Goal: Task Accomplishment & Management: Complete application form

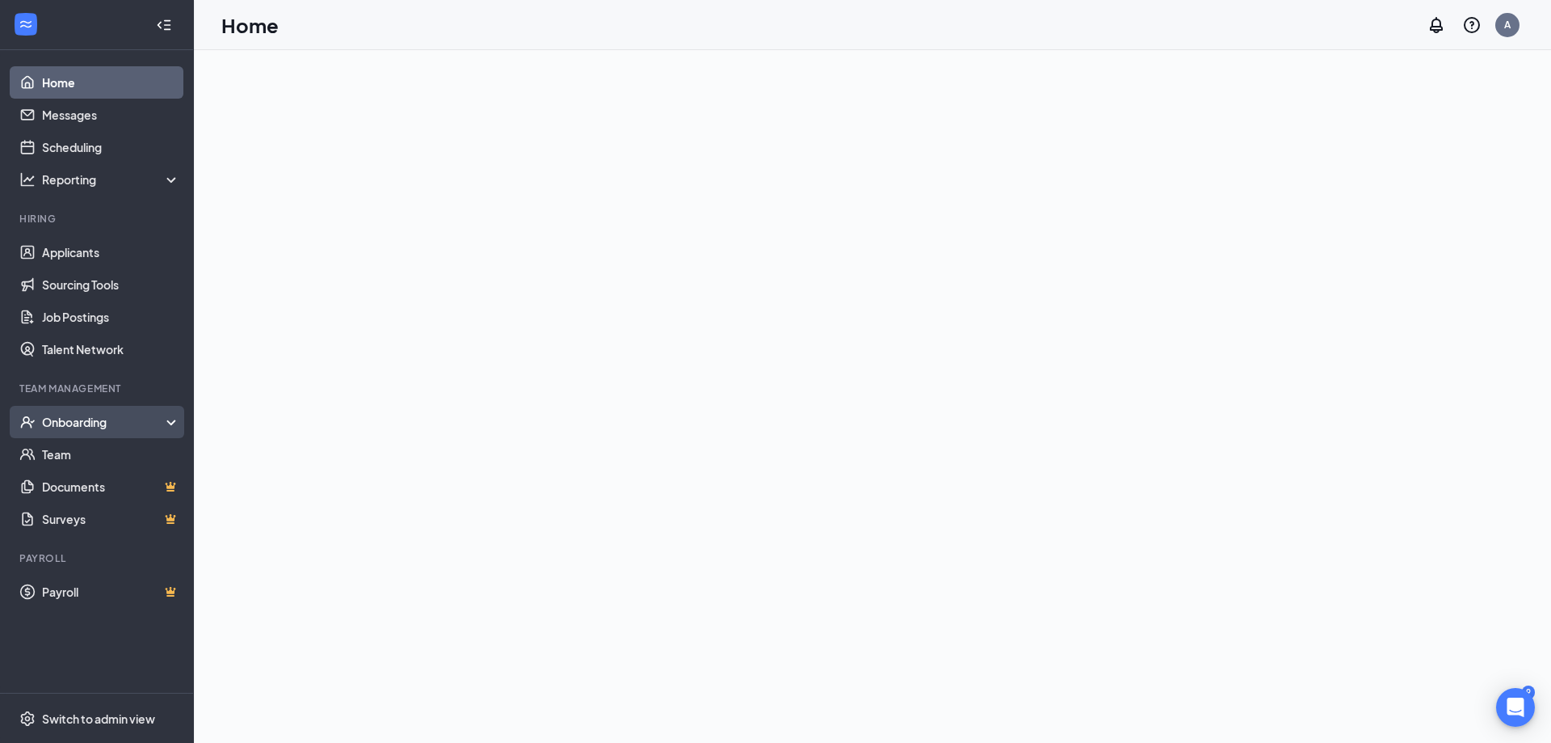
click at [96, 424] on div "Onboarding" at bounding box center [104, 422] width 124 height 16
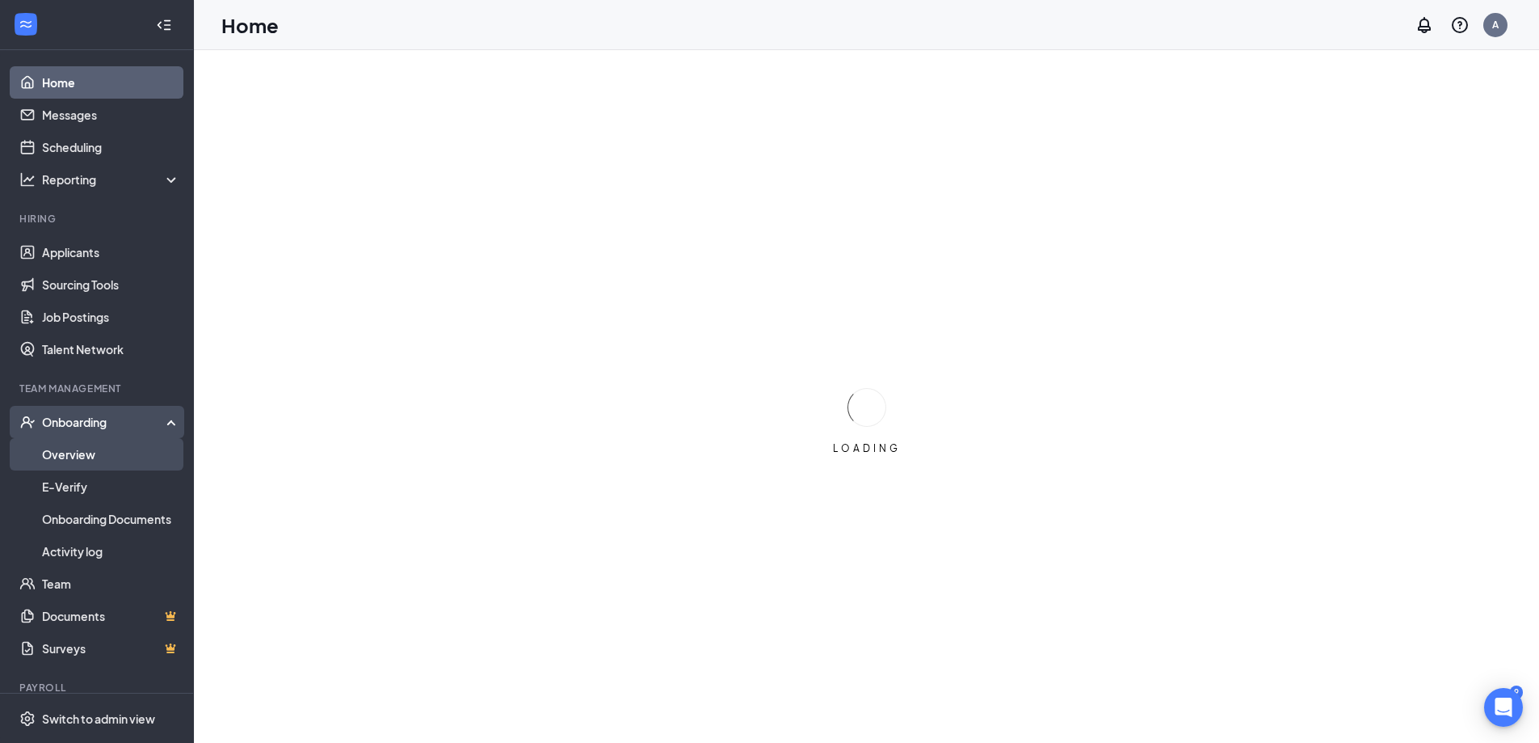
click at [85, 456] on link "Overview" at bounding box center [111, 454] width 138 height 32
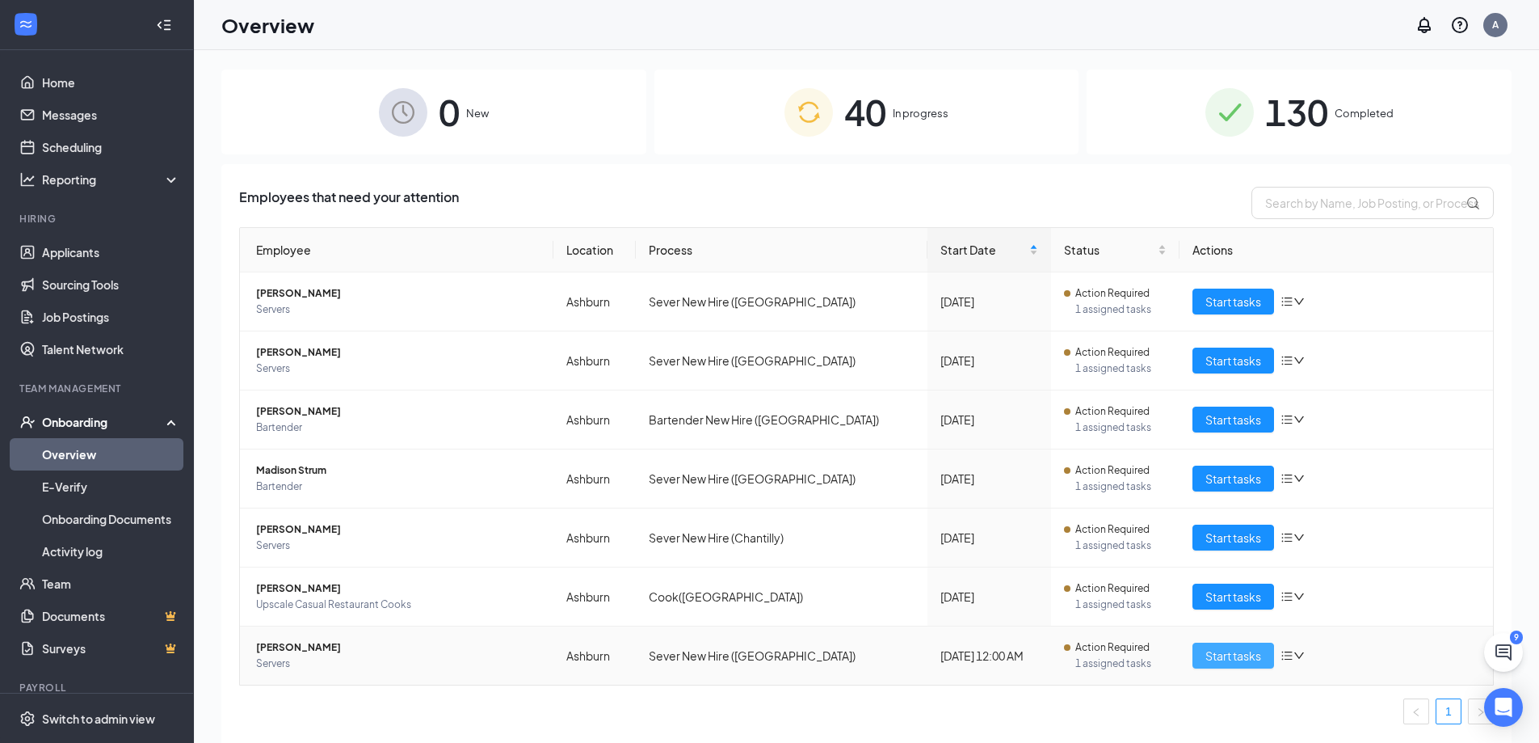
click at [1244, 659] on span "Start tasks" at bounding box center [1234, 655] width 56 height 18
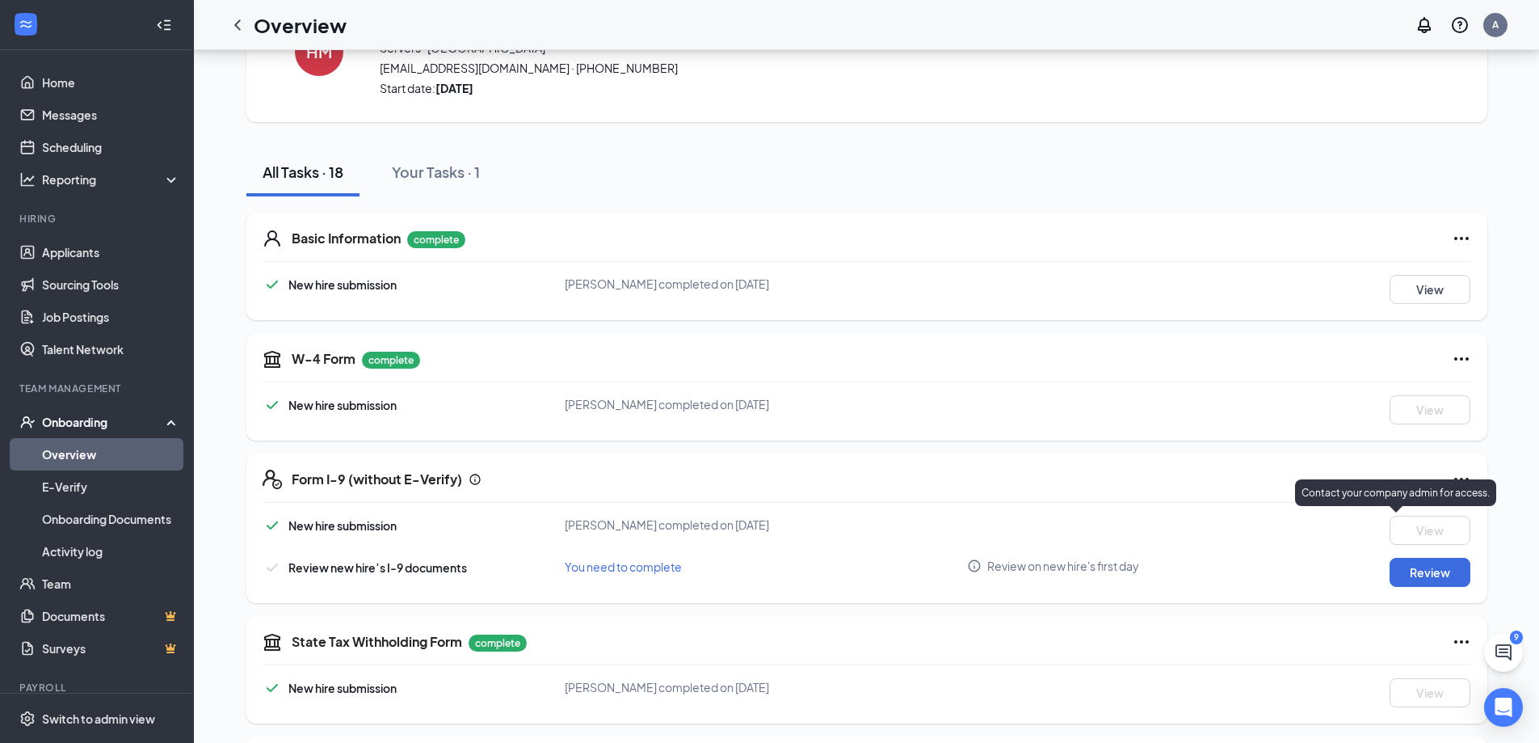
scroll to position [135, 0]
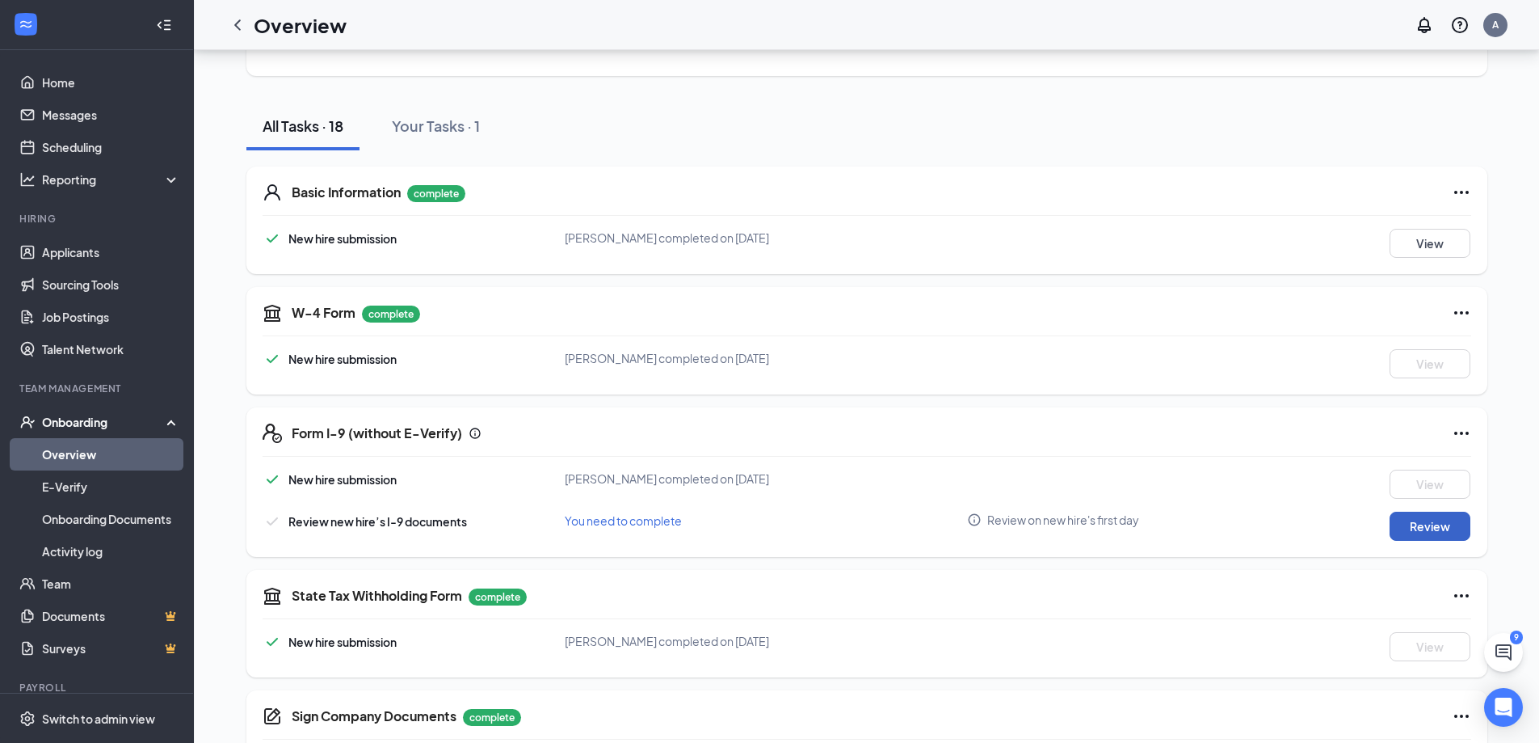
click at [1434, 524] on button "Review" at bounding box center [1430, 526] width 81 height 29
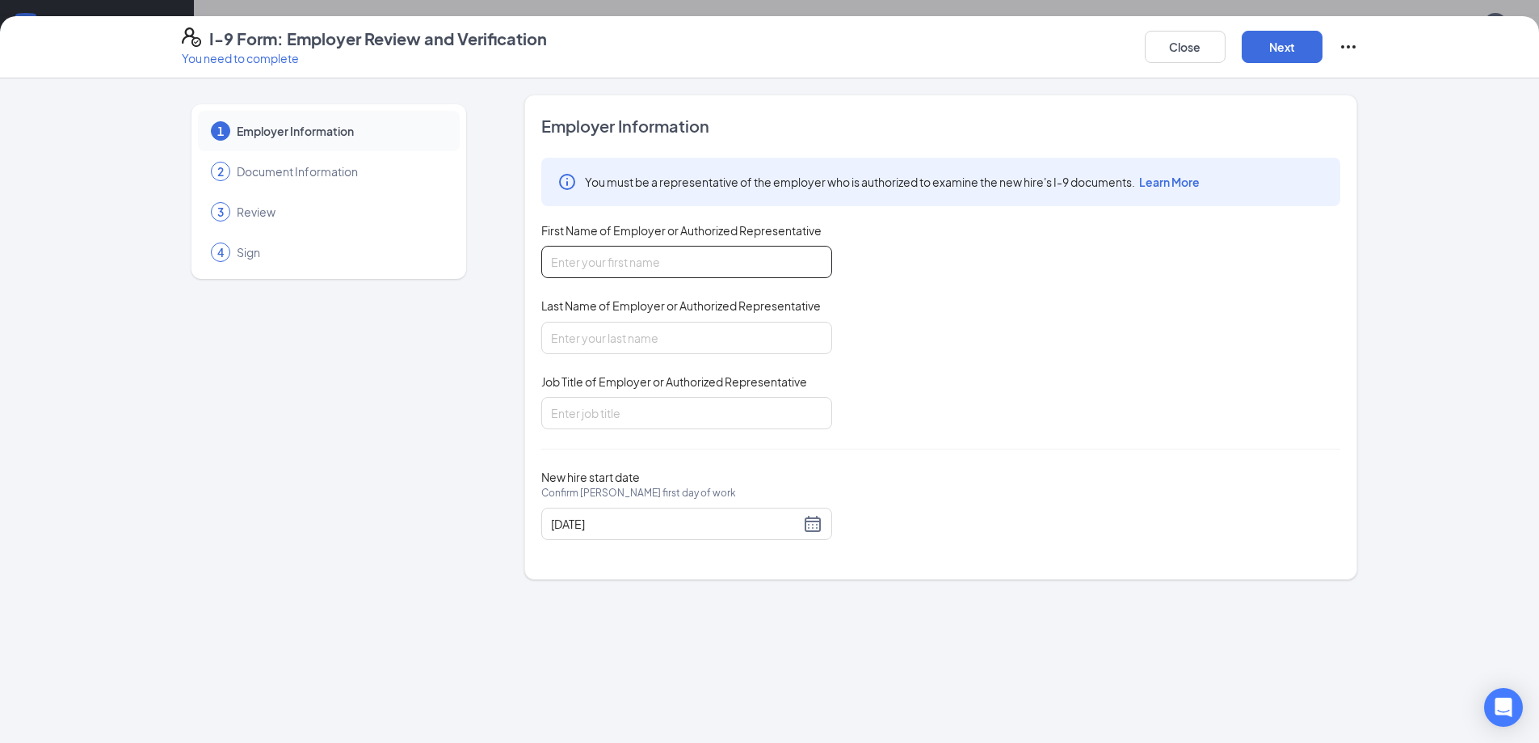
click at [745, 265] on input "First Name of Employer or Authorized Representative" at bounding box center [686, 262] width 291 height 32
type input "[PERSON_NAME]"
click at [650, 343] on input "Last Name of Employer or Authorized Representative" at bounding box center [686, 338] width 291 height 32
type input "[PERSON_NAME]"
click at [658, 413] on input "Job Title of Employer or Authorized Representative" at bounding box center [686, 413] width 291 height 32
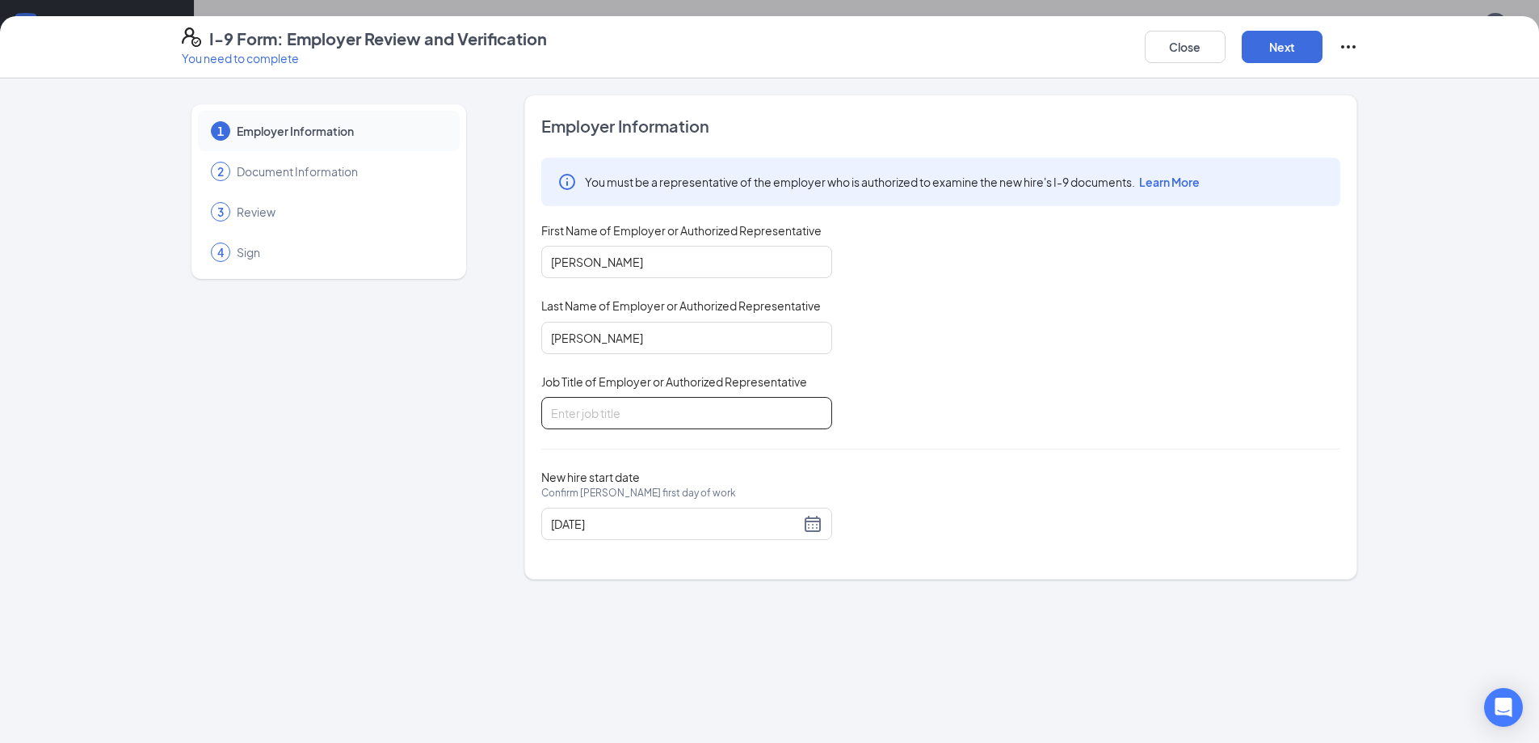
type input "MANAGER"
click at [1293, 45] on button "Next" at bounding box center [1282, 47] width 81 height 32
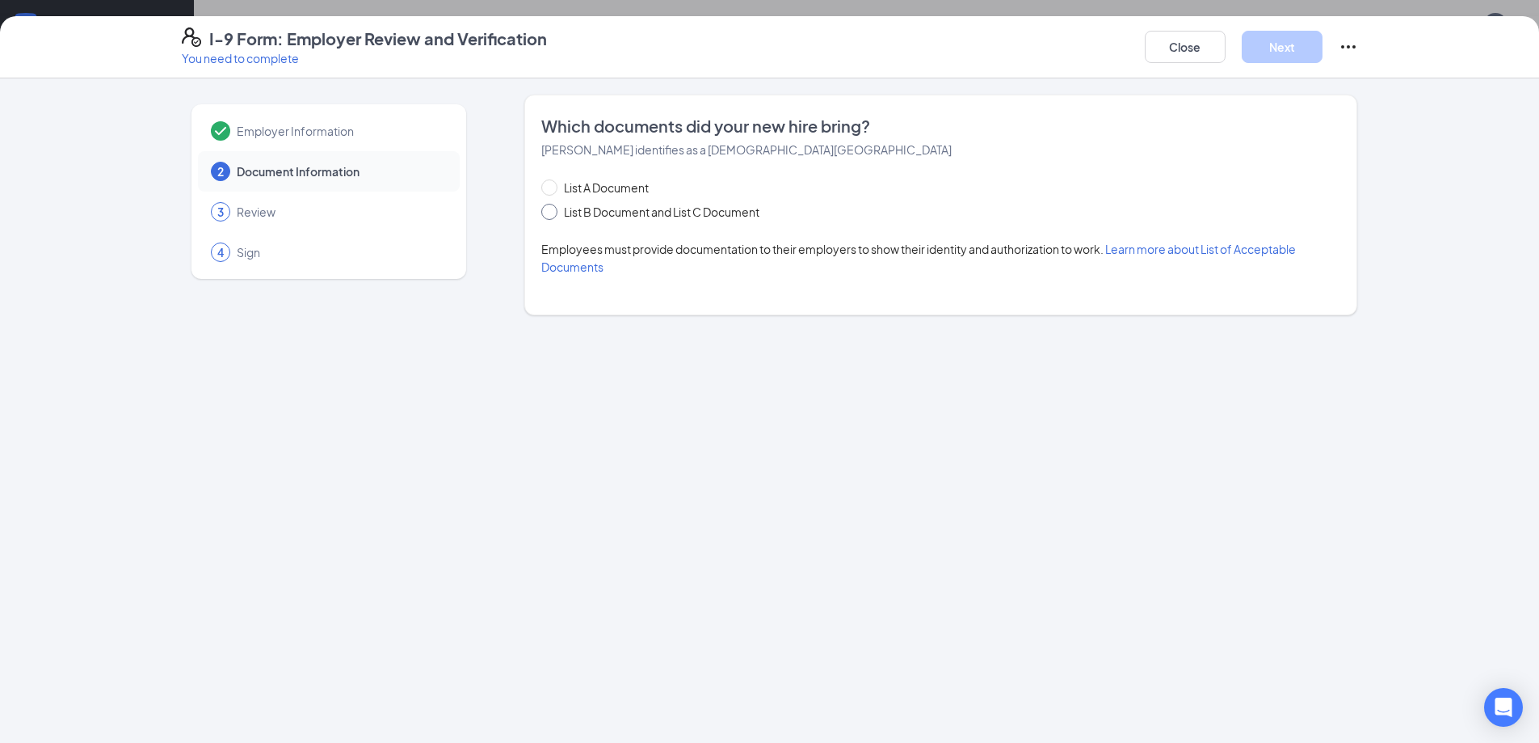
click at [553, 213] on input "List B Document and List C Document" at bounding box center [546, 209] width 11 height 11
radio input "true"
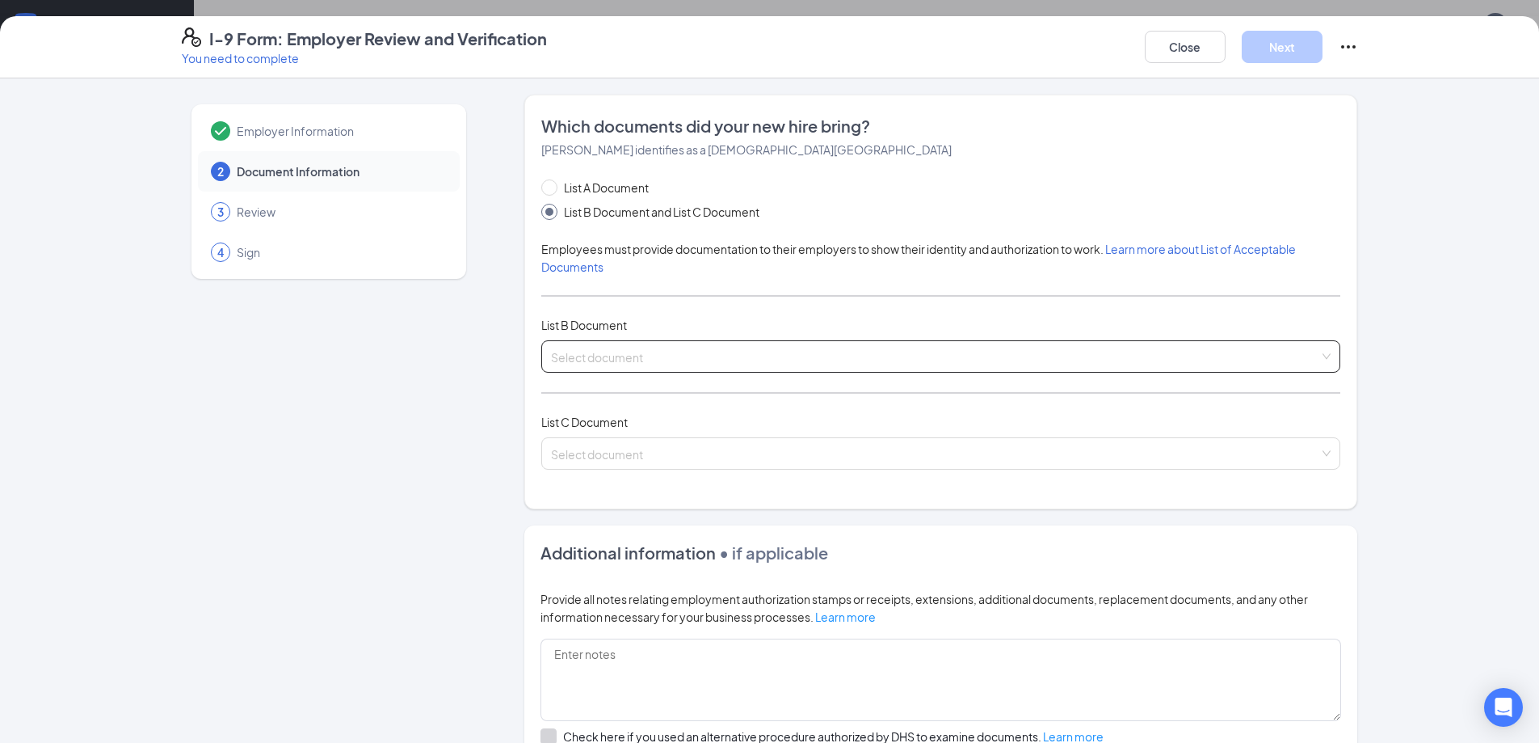
click at [659, 352] on input "search" at bounding box center [935, 353] width 768 height 24
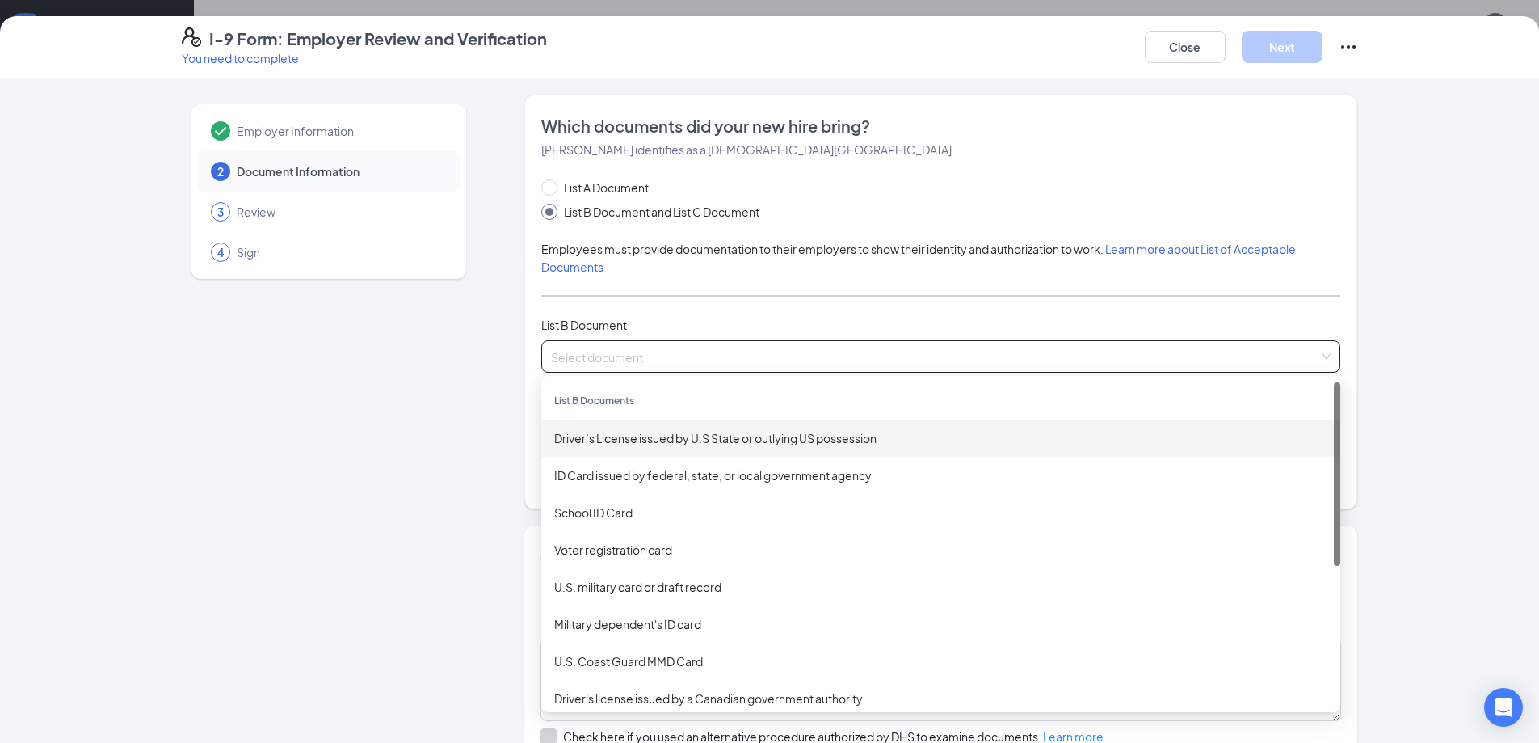
click at [671, 438] on div "Driver’s License issued by U.S State or outlying US possession" at bounding box center [940, 438] width 773 height 18
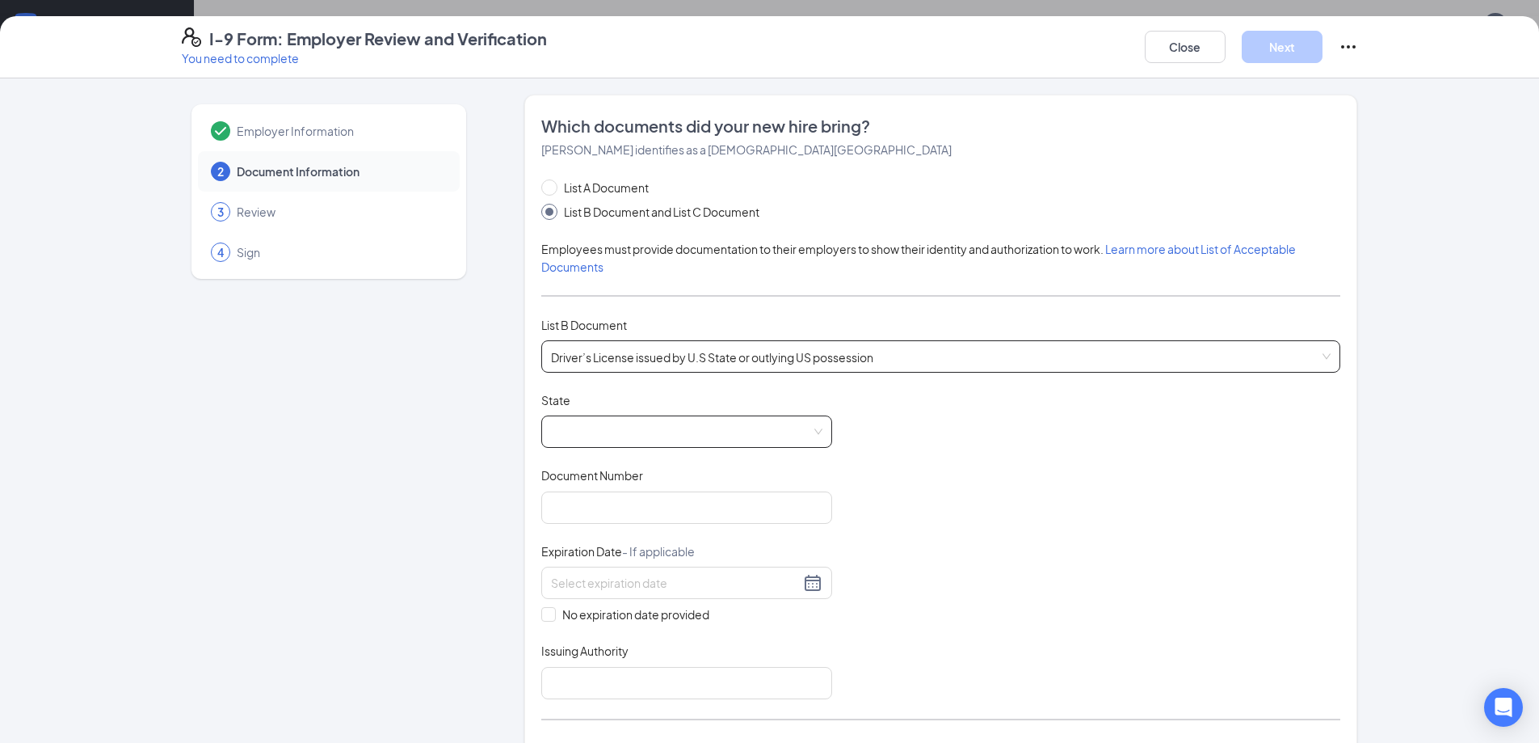
click at [682, 431] on span at bounding box center [687, 431] width 272 height 31
click at [596, 590] on div "[US_STATE]" at bounding box center [686, 586] width 265 height 18
click at [1133, 427] on div "Document Title Driver’s License issued by U.S State or outlying US possession S…" at bounding box center [940, 545] width 799 height 307
click at [673, 507] on input "Document Number" at bounding box center [686, 507] width 291 height 32
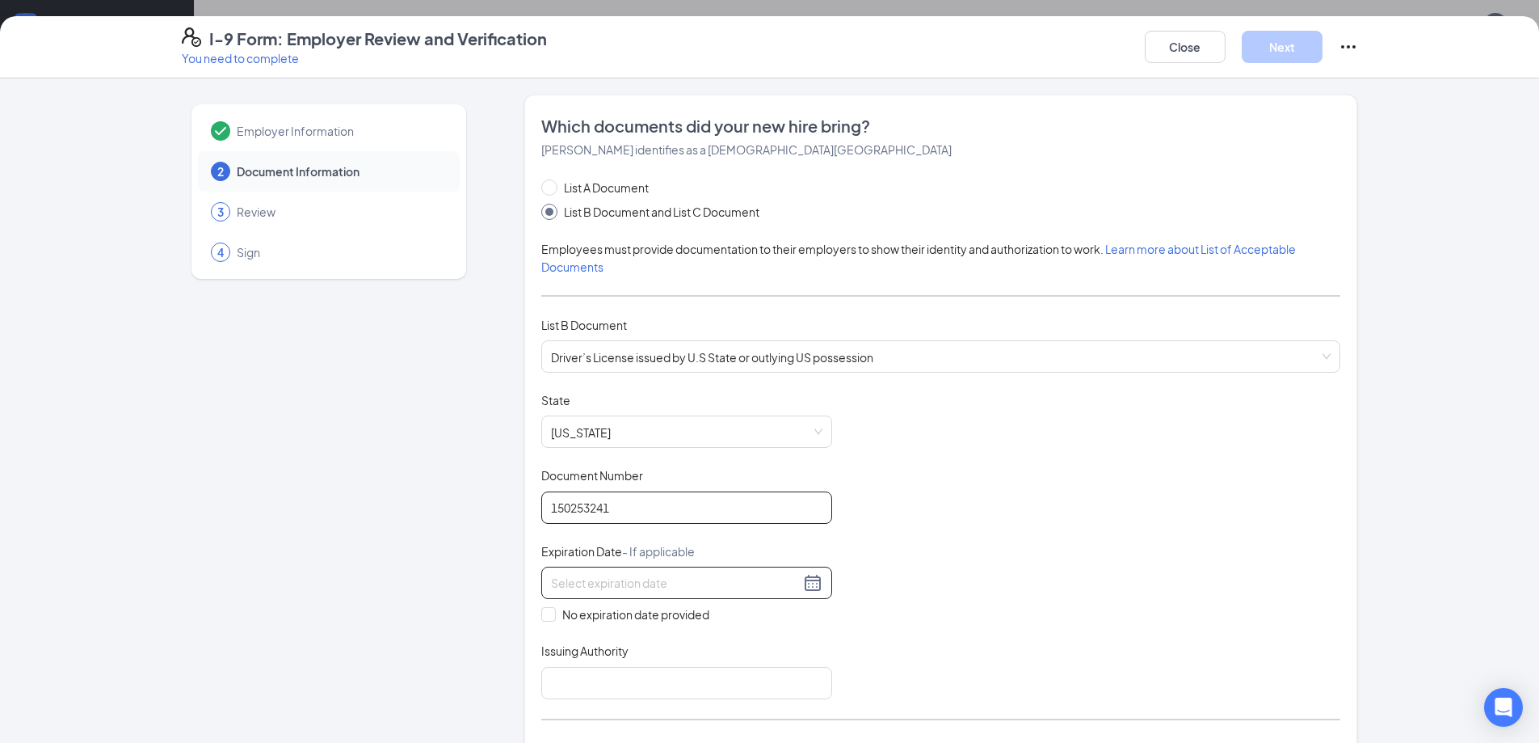
type input "150253241"
click at [625, 582] on input at bounding box center [675, 583] width 249 height 18
click at [747, 623] on button "button" at bounding box center [746, 618] width 18 height 32
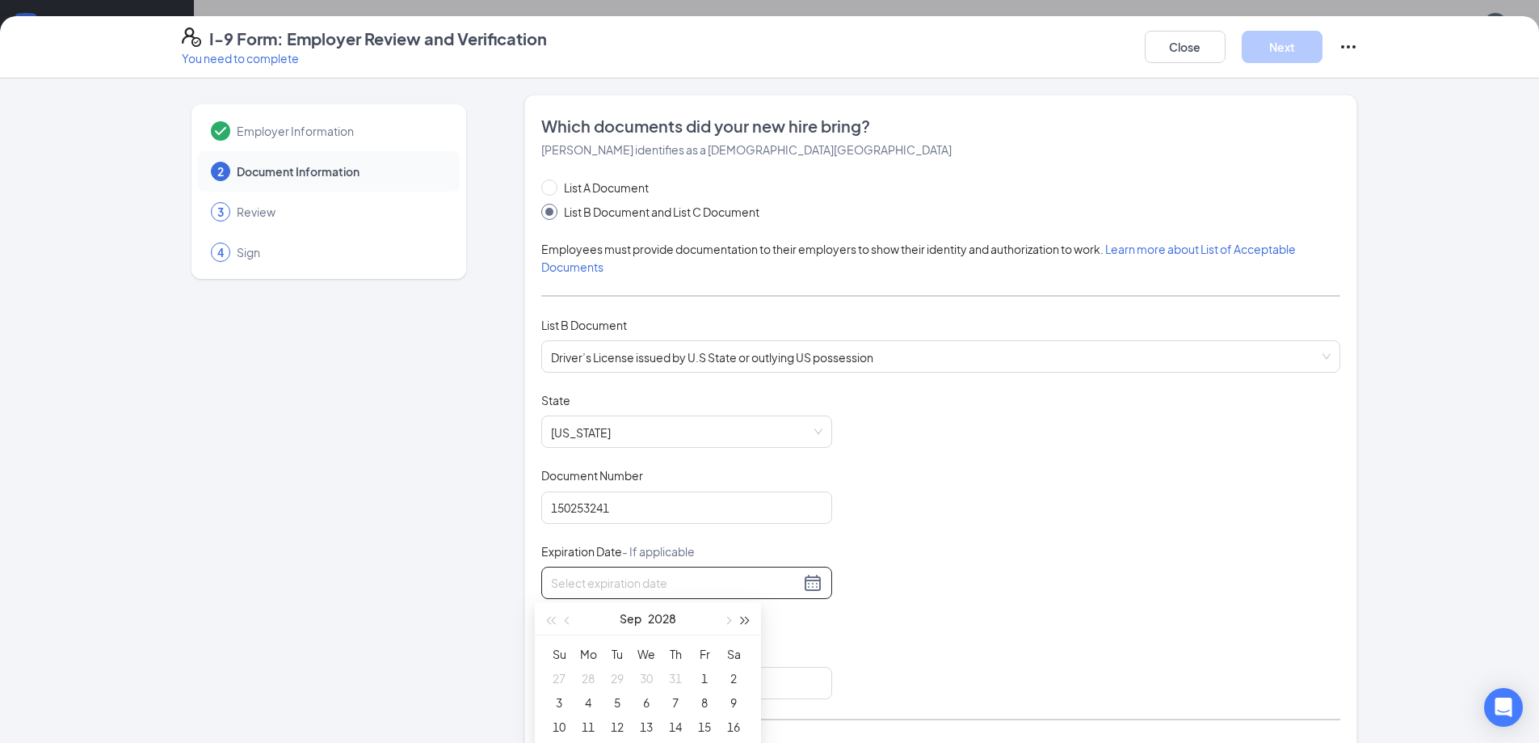
click at [747, 623] on button "button" at bounding box center [746, 618] width 18 height 32
type input "[DATE]"
click at [566, 623] on button "button" at bounding box center [568, 618] width 18 height 32
click at [676, 701] on div "8" at bounding box center [675, 702] width 19 height 19
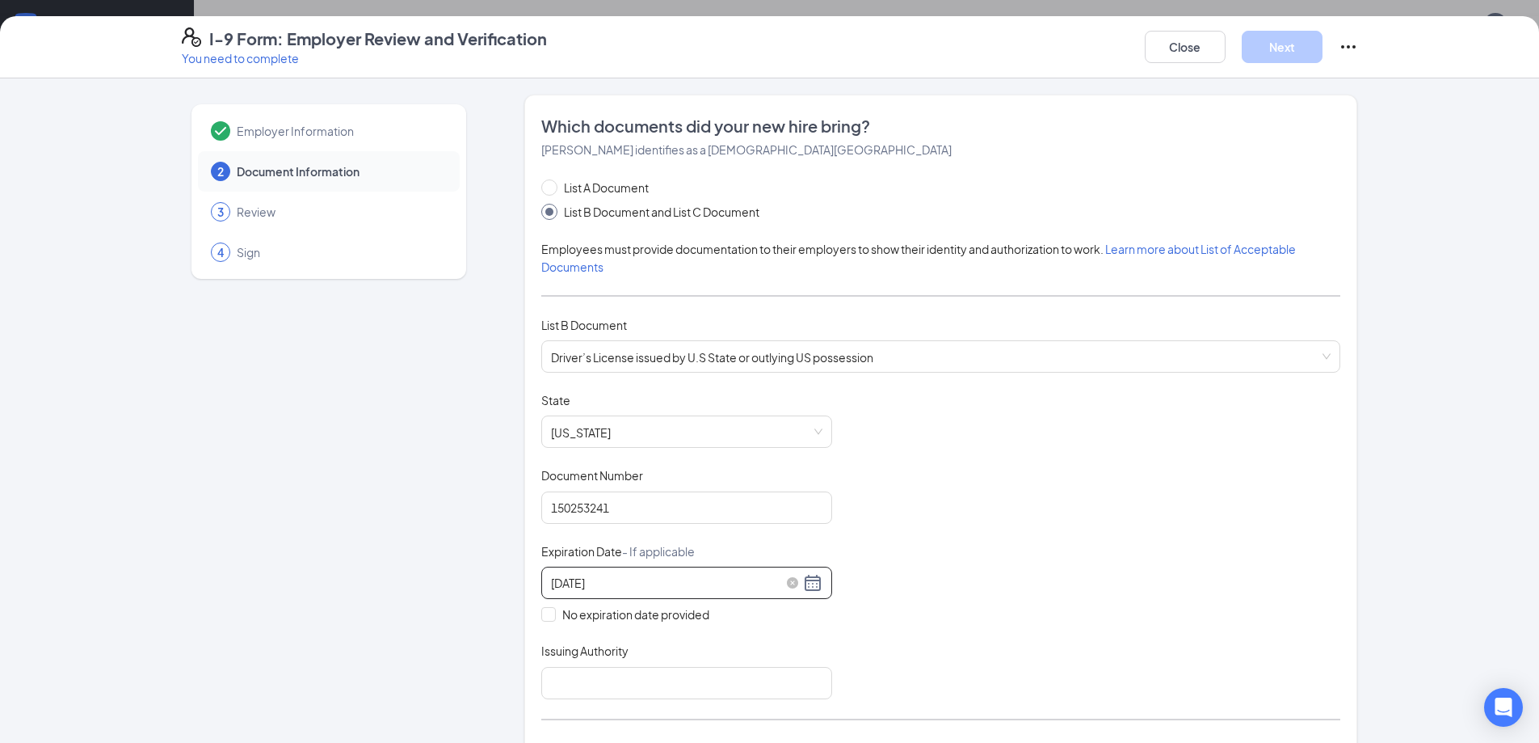
click at [809, 579] on div "[DATE]" at bounding box center [687, 582] width 272 height 19
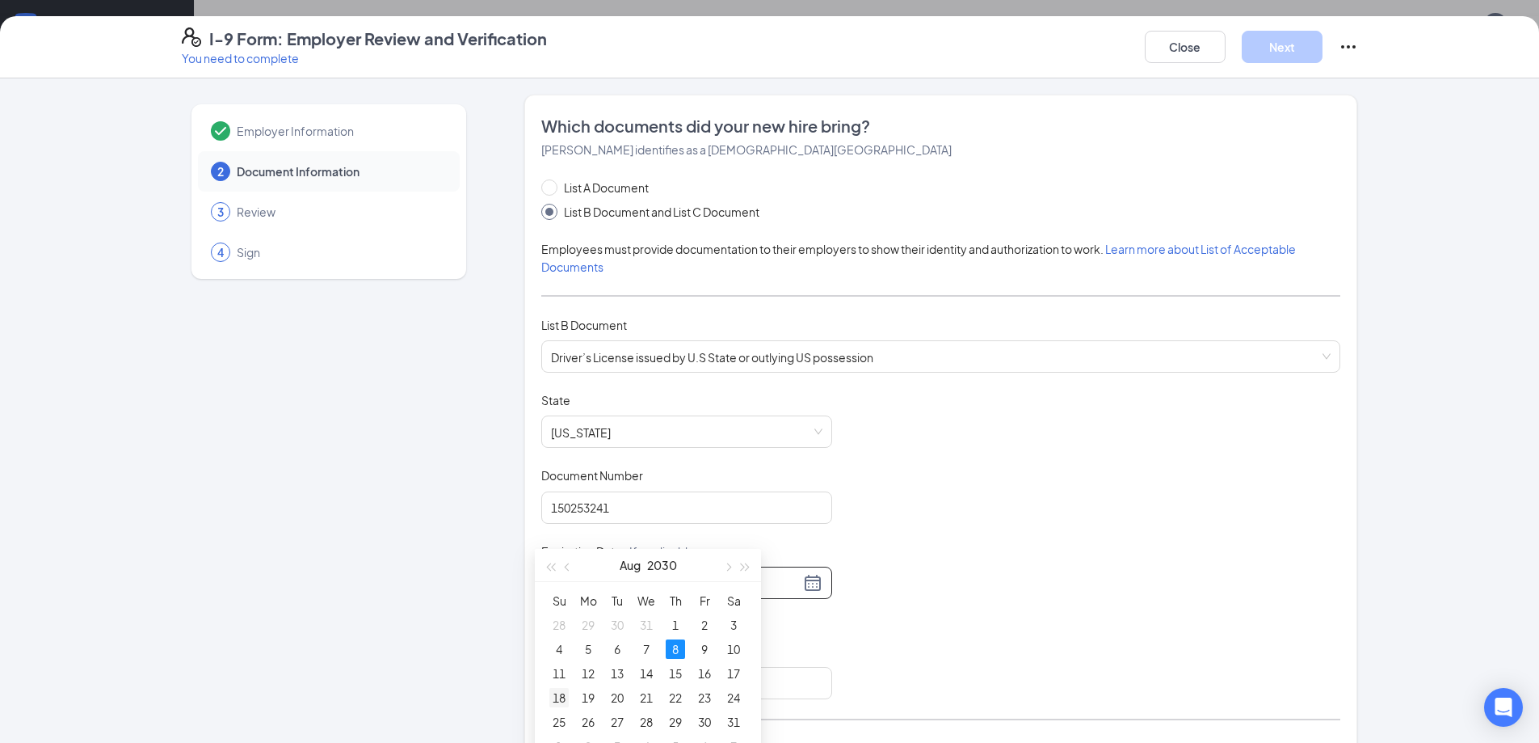
type input "[DATE]"
click at [558, 698] on div "18" at bounding box center [558, 697] width 19 height 19
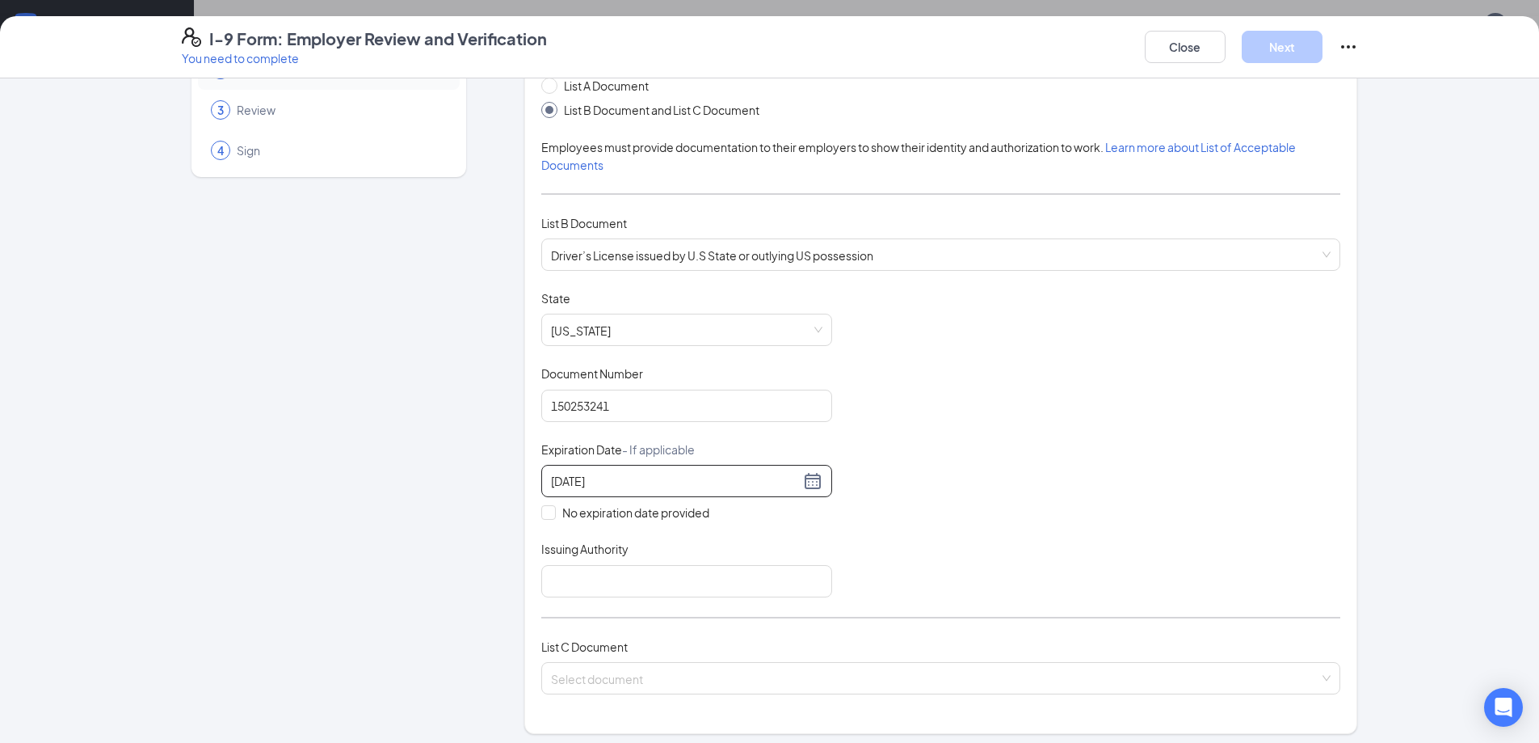
scroll to position [107, 0]
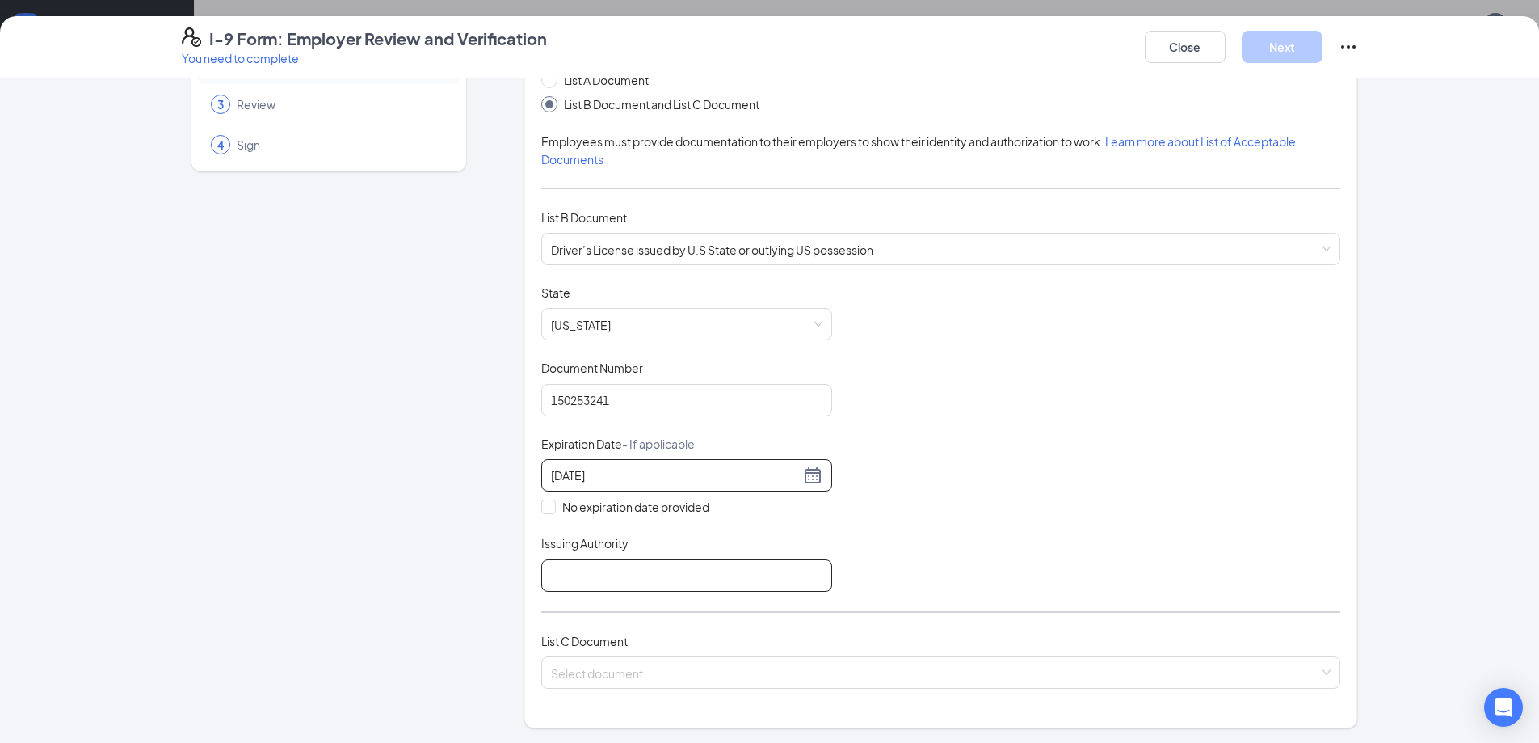
click at [695, 583] on input "Issuing Authority" at bounding box center [686, 575] width 291 height 32
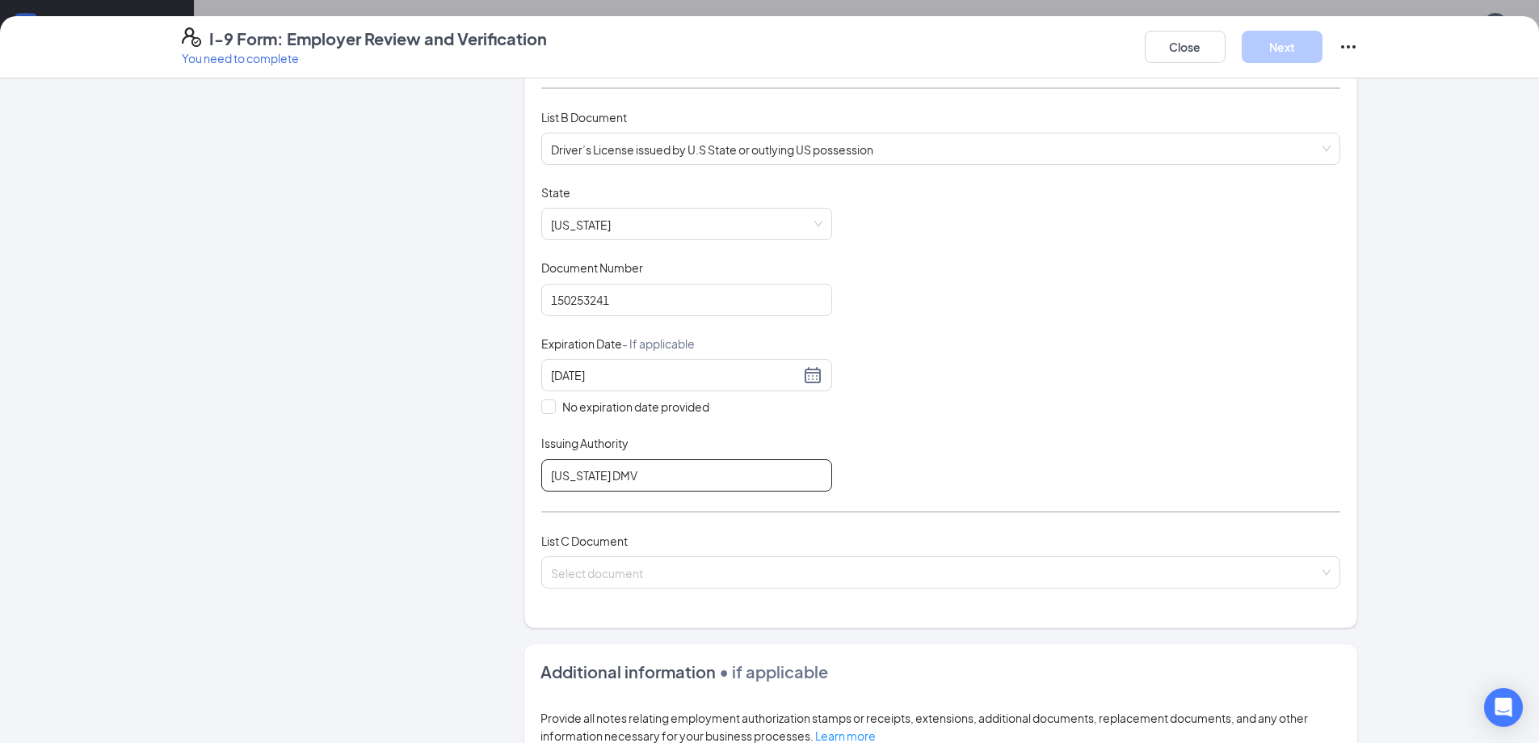
scroll to position [216, 0]
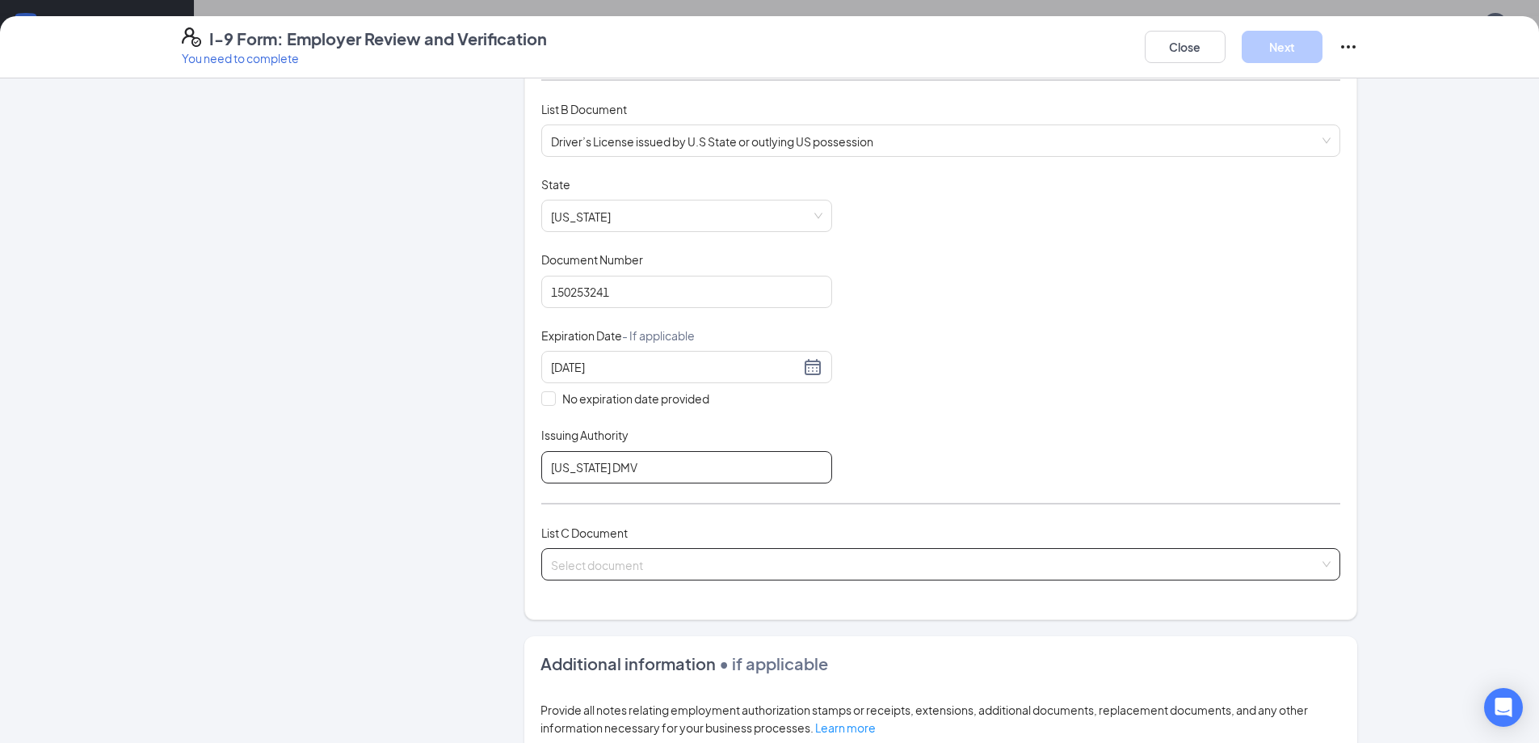
type input "[US_STATE] DMV"
click at [667, 569] on input "search" at bounding box center [935, 561] width 768 height 24
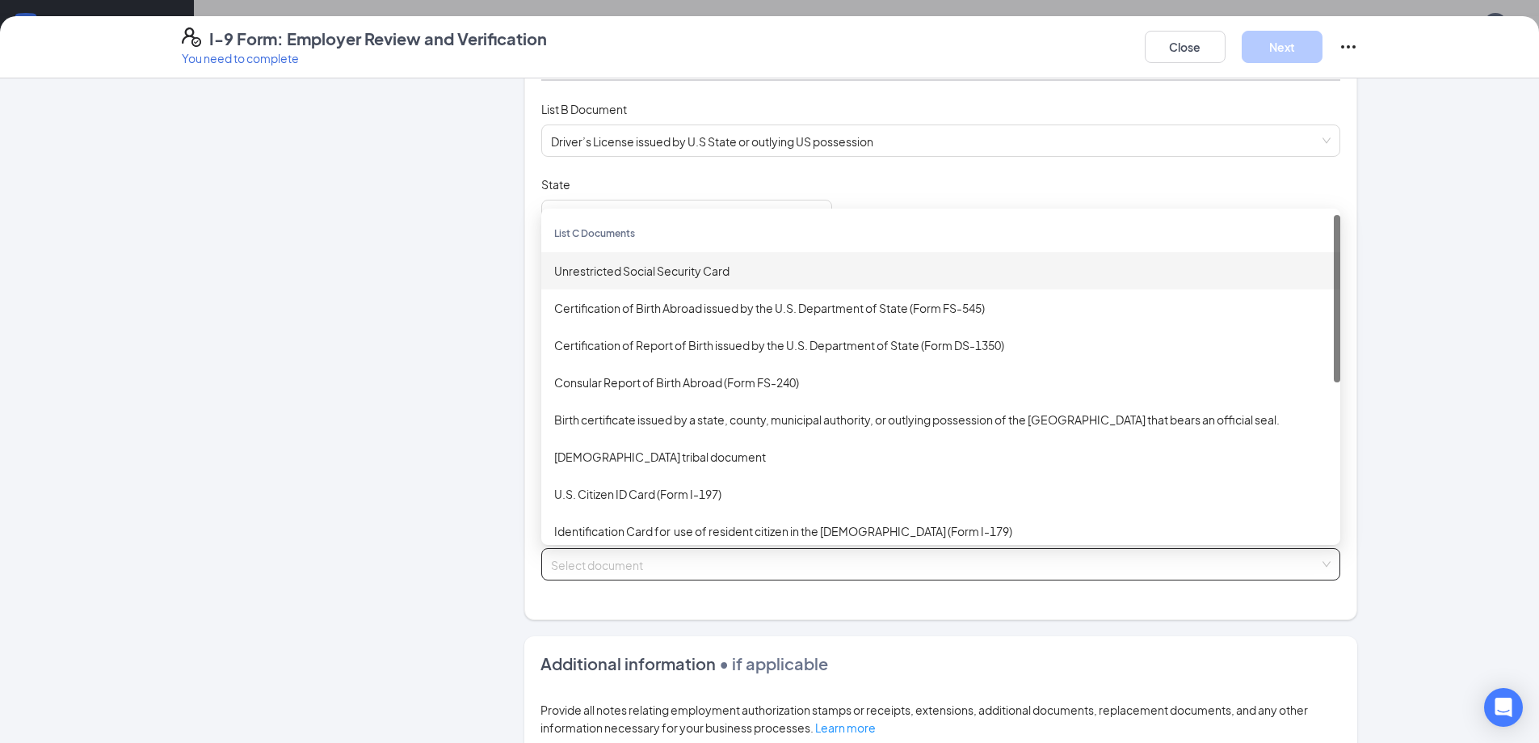
click at [661, 268] on div "Unrestricted Social Security Card" at bounding box center [940, 271] width 773 height 18
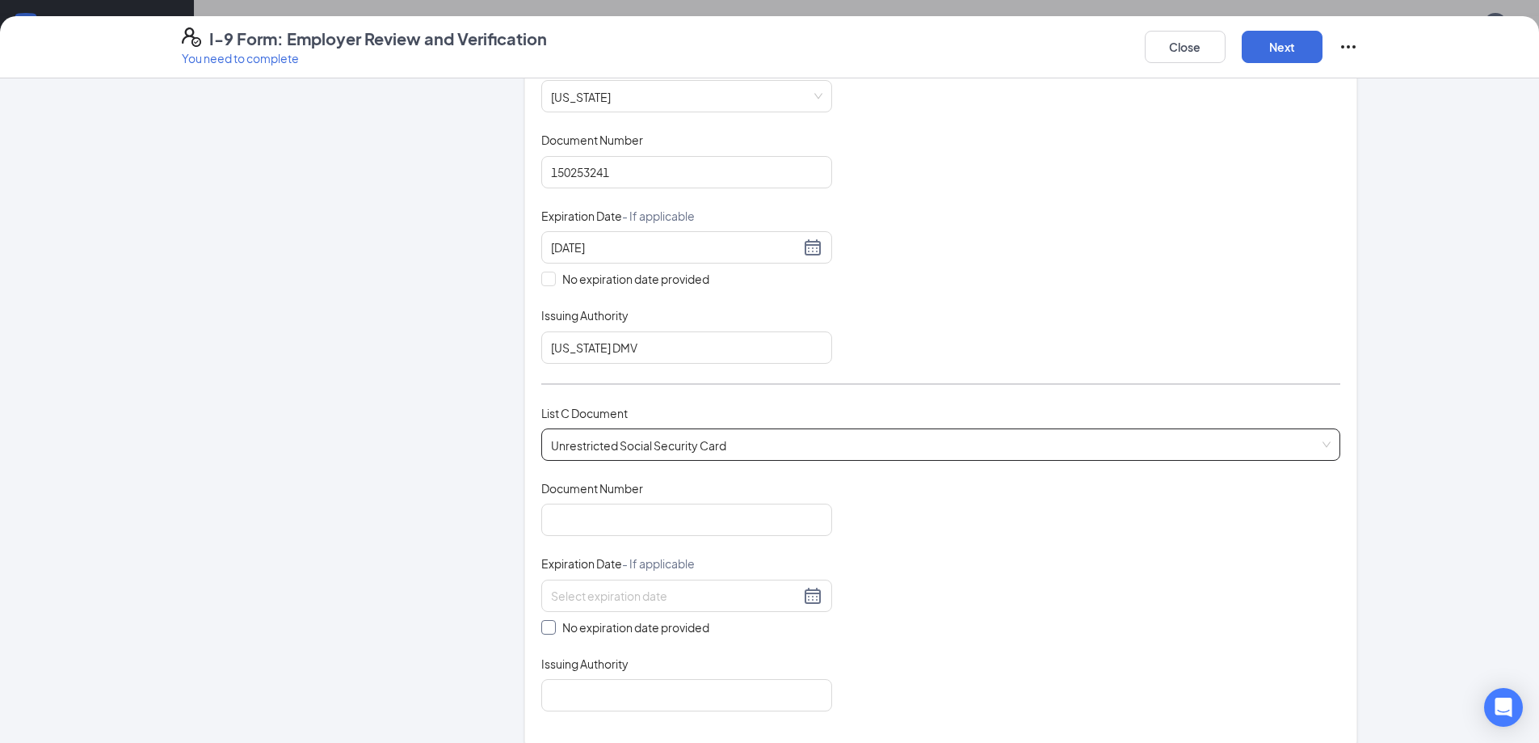
scroll to position [350, 0]
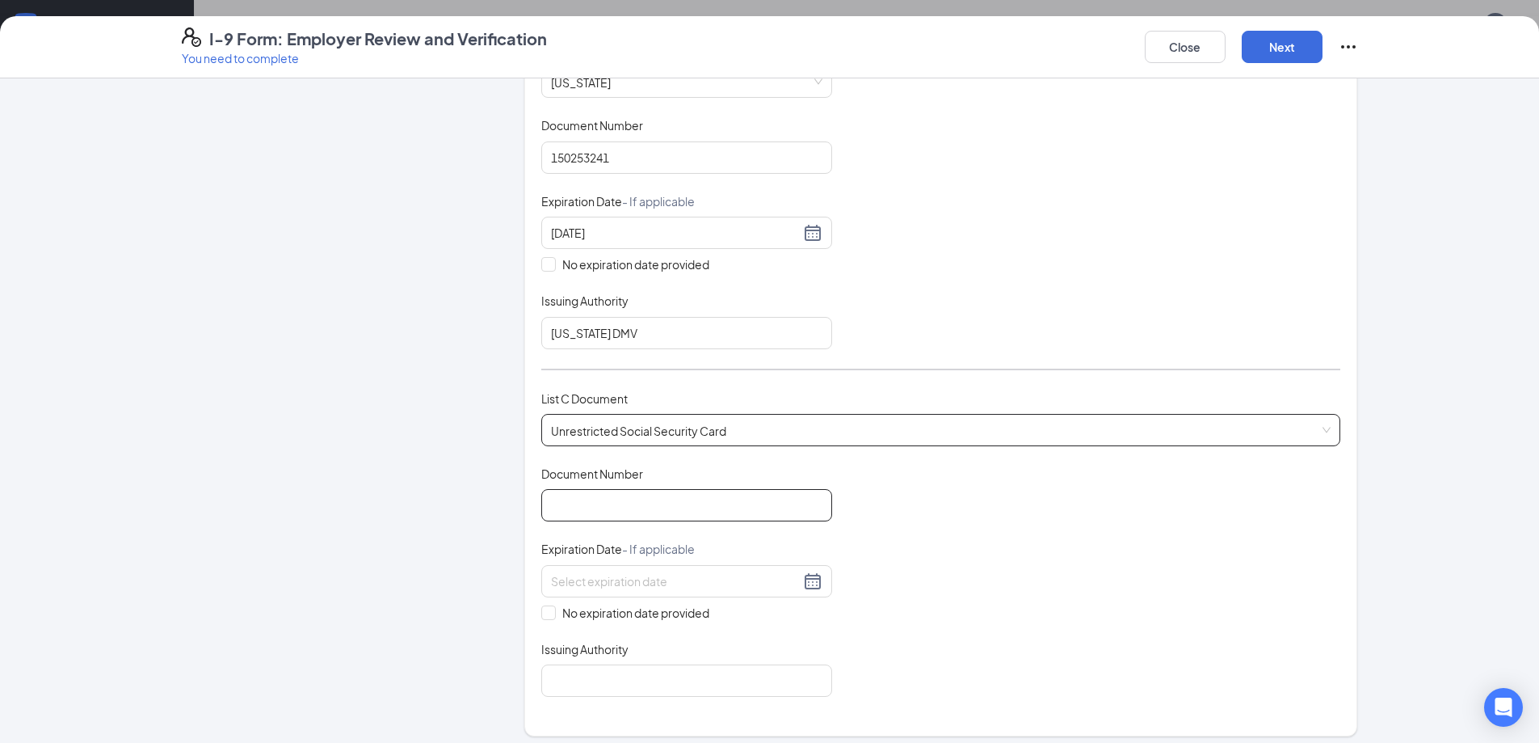
click at [637, 509] on input "Document Number" at bounding box center [686, 505] width 291 height 32
type input "252497164"
click at [548, 616] on span at bounding box center [548, 612] width 15 height 15
click at [548, 616] on input "No expiration date provided" at bounding box center [546, 610] width 11 height 11
checkbox input "true"
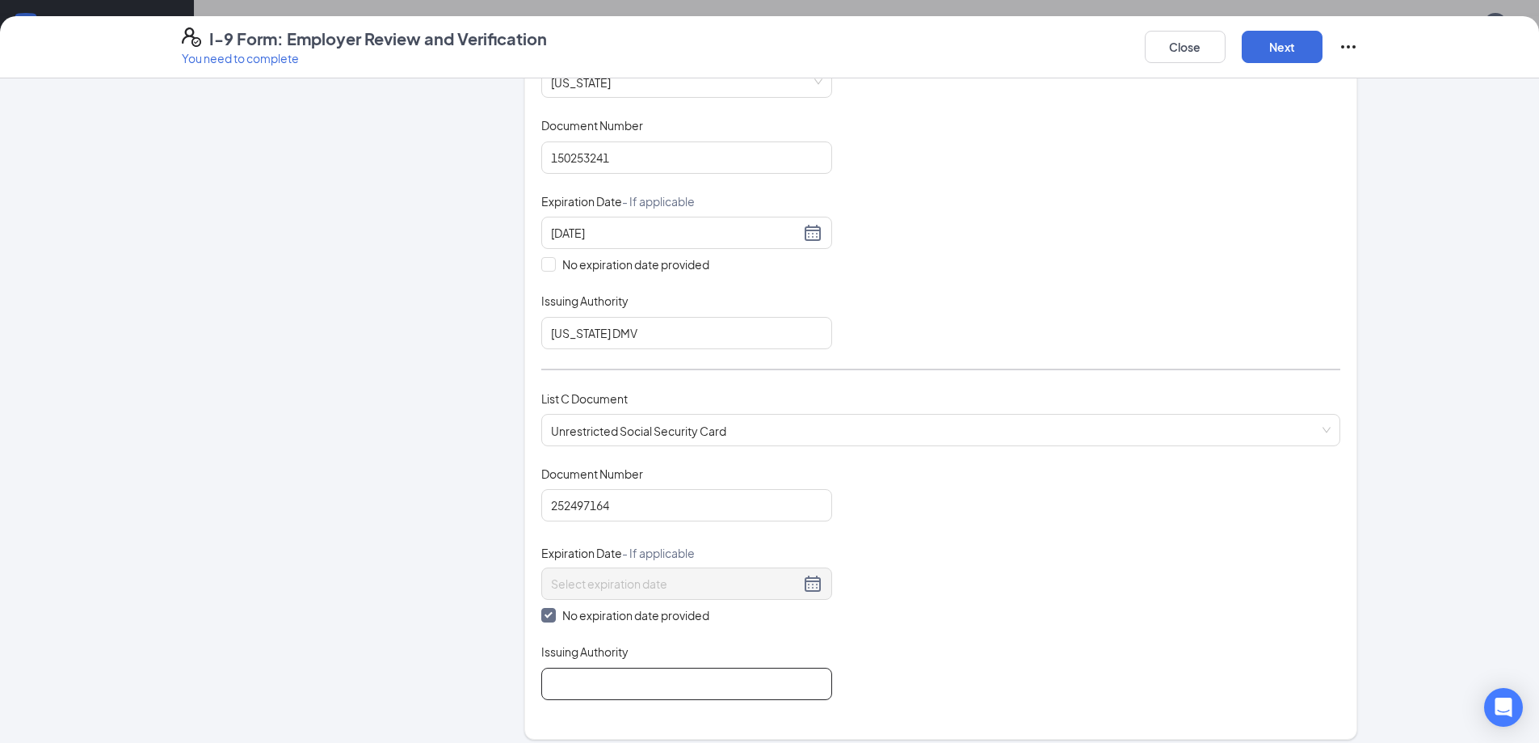
click at [638, 683] on input "Issuing Authority" at bounding box center [686, 683] width 291 height 32
type input "SOCIAL SECURITY ADMINISTRATION"
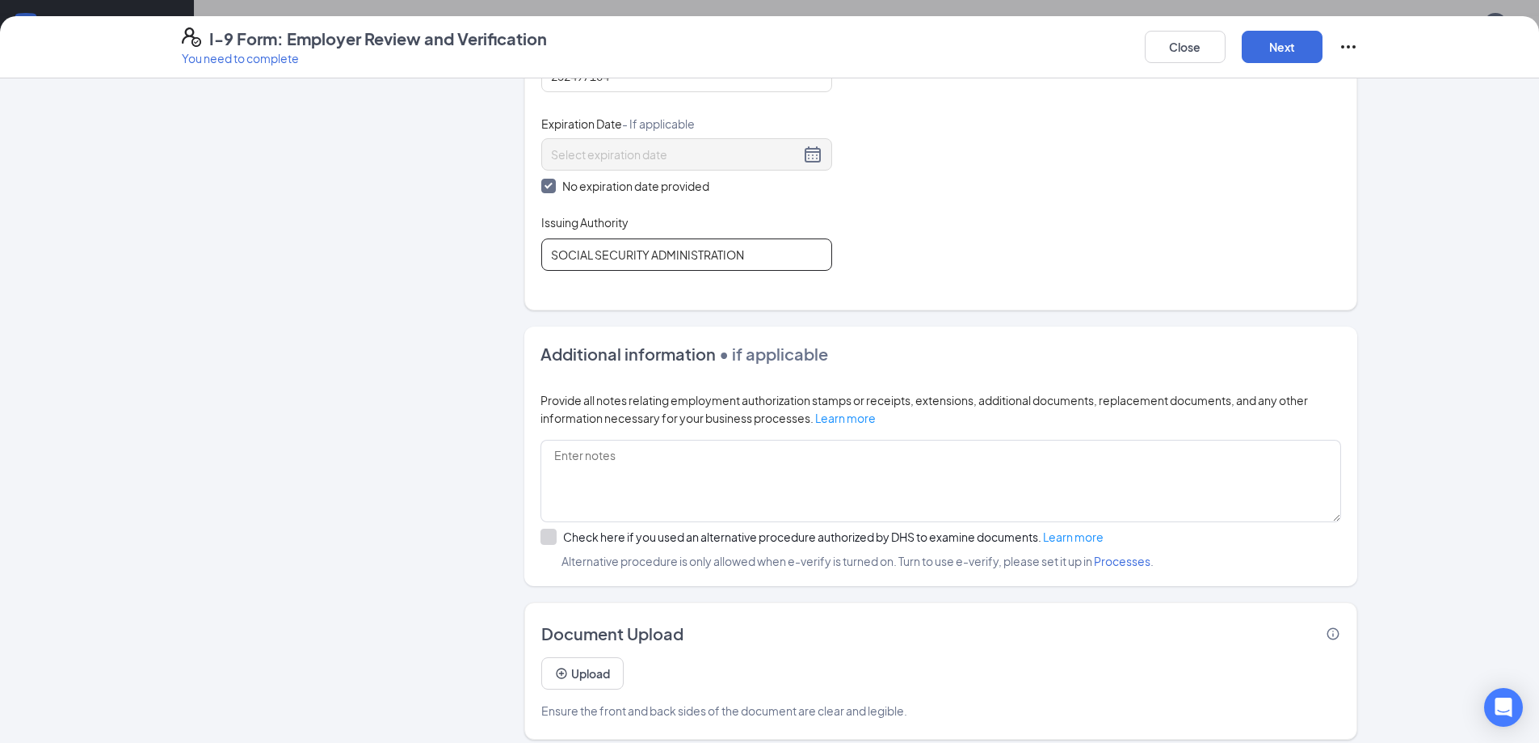
scroll to position [792, 0]
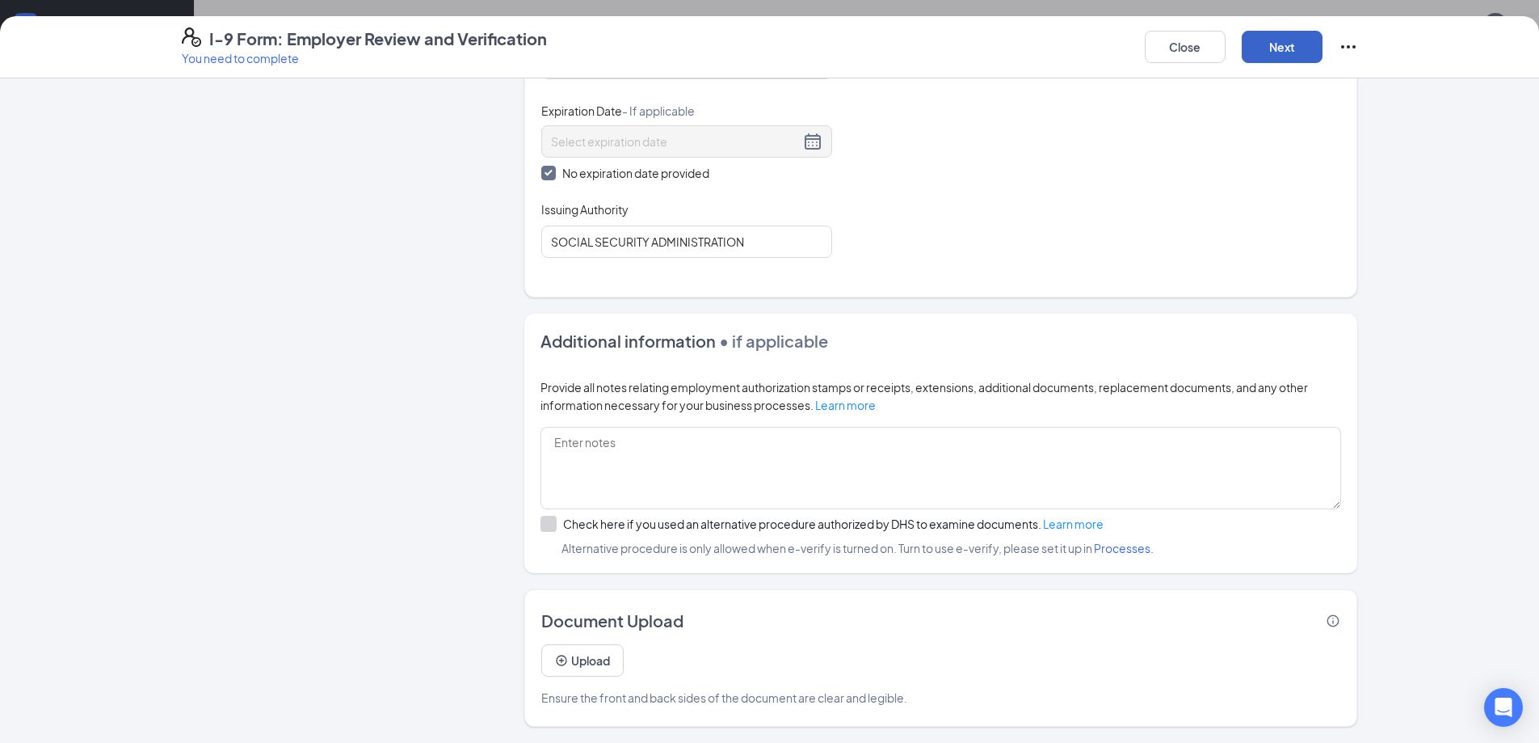
click at [1286, 44] on button "Next" at bounding box center [1282, 47] width 81 height 32
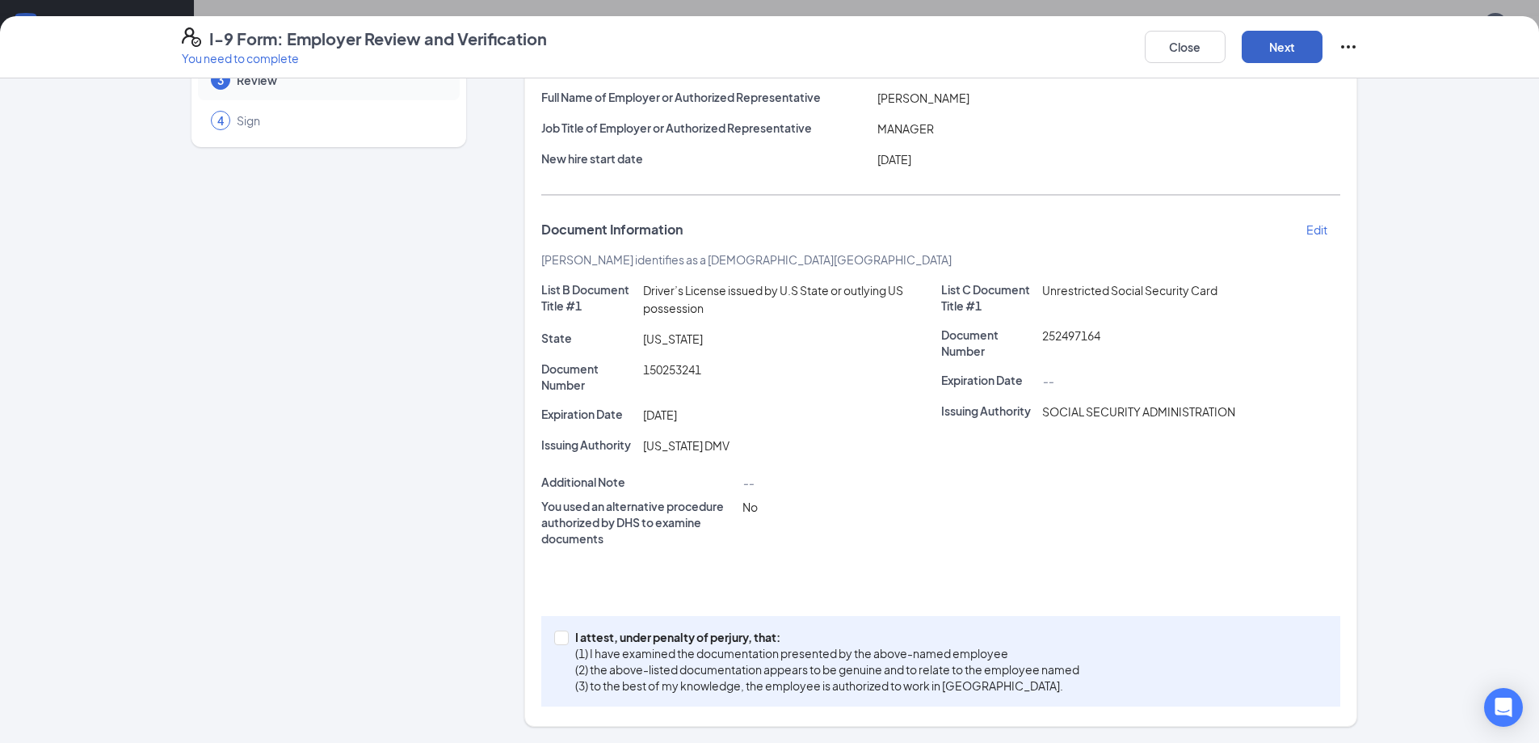
scroll to position [323, 0]
click at [558, 643] on span at bounding box center [561, 637] width 15 height 15
click at [558, 642] on input "I attest, under penalty of [PERSON_NAME], that: (1) I have examined the documen…" at bounding box center [559, 635] width 11 height 11
checkbox input "true"
click at [1305, 45] on button "Next" at bounding box center [1282, 47] width 81 height 32
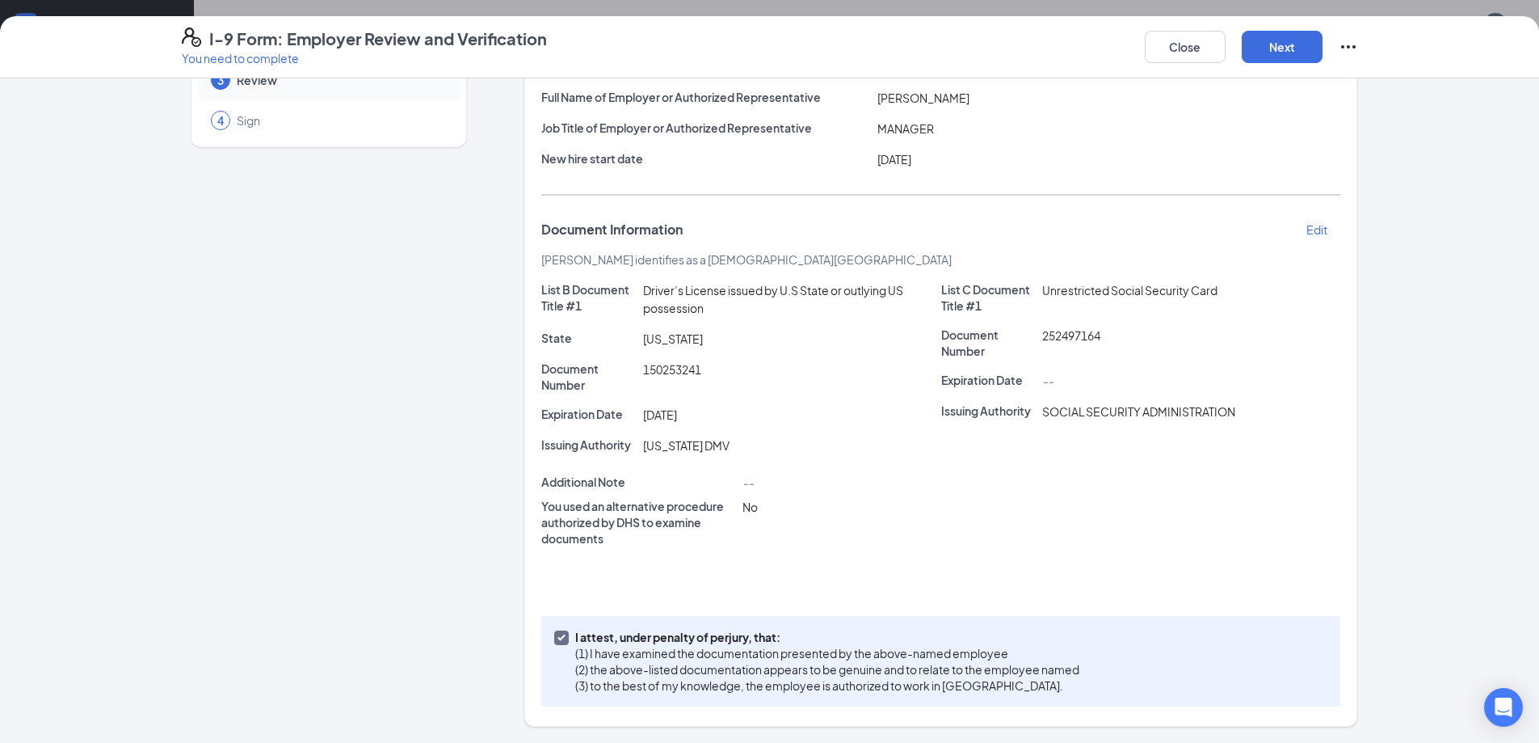
scroll to position [0, 0]
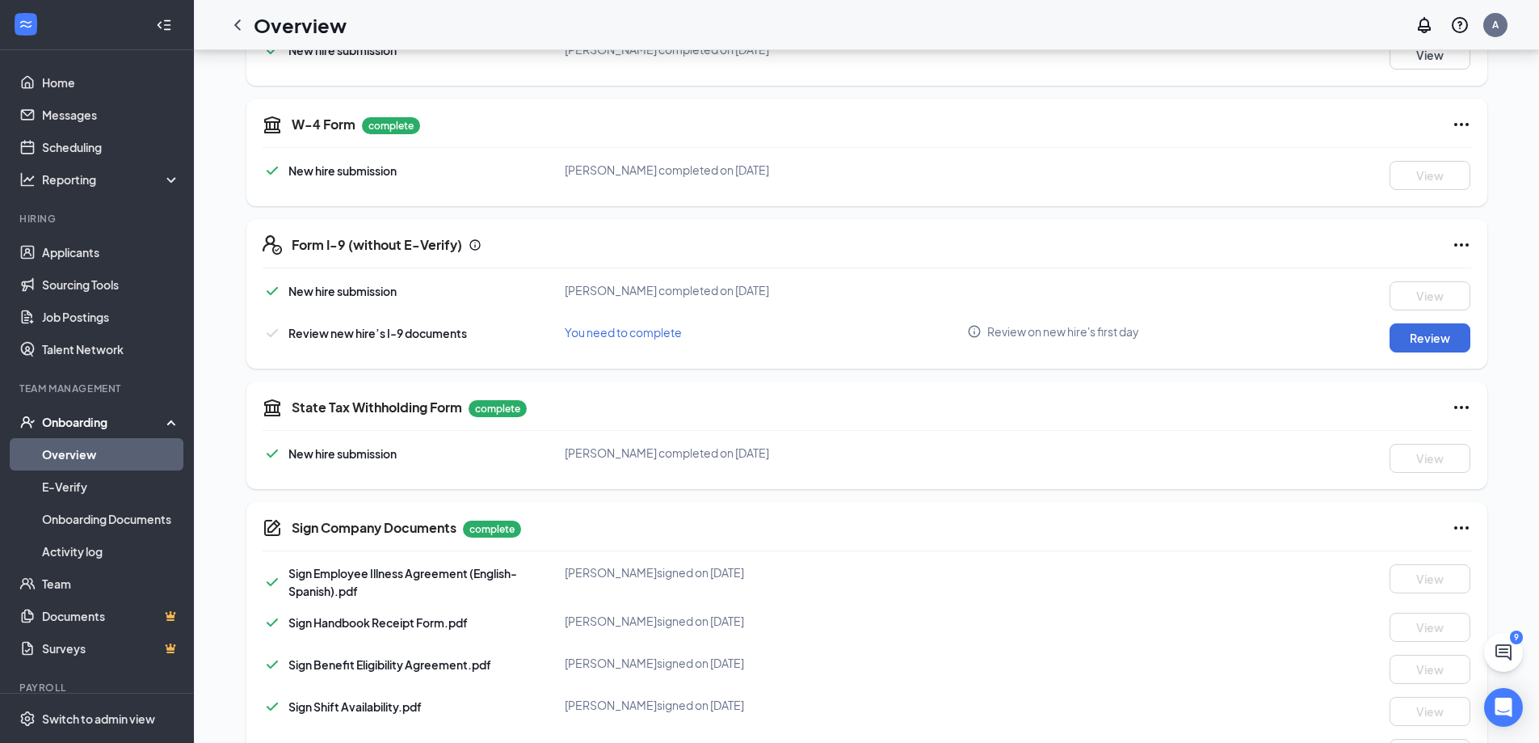
click at [777, 221] on div "I-9 Form: Employer Review and Verification You need to complete Close Employer …" at bounding box center [769, 371] width 1539 height 743
